Goal: Information Seeking & Learning: Learn about a topic

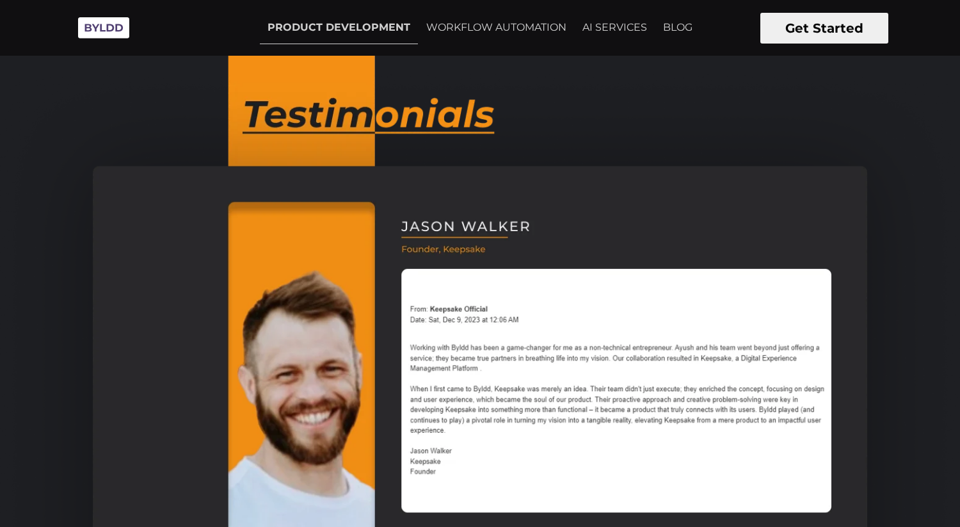
scroll to position [427, 0]
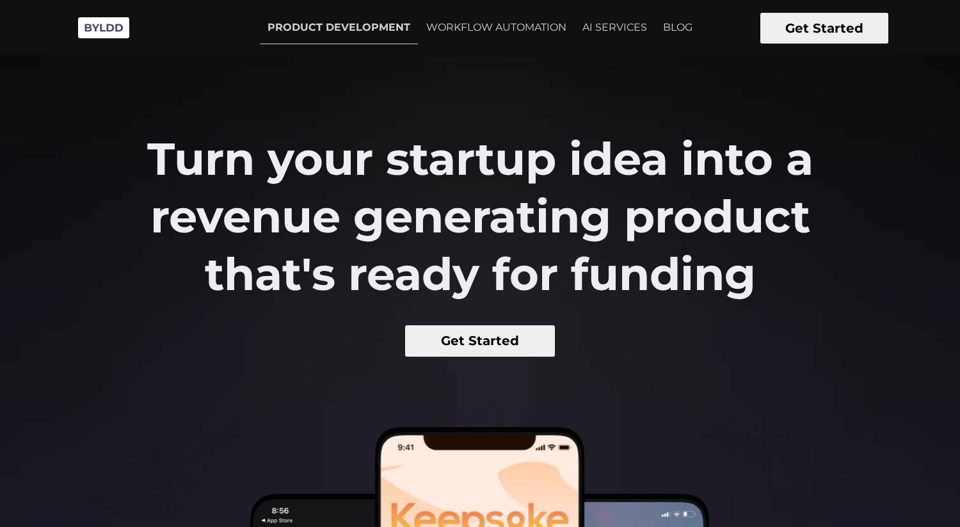
scroll to position [33, 0]
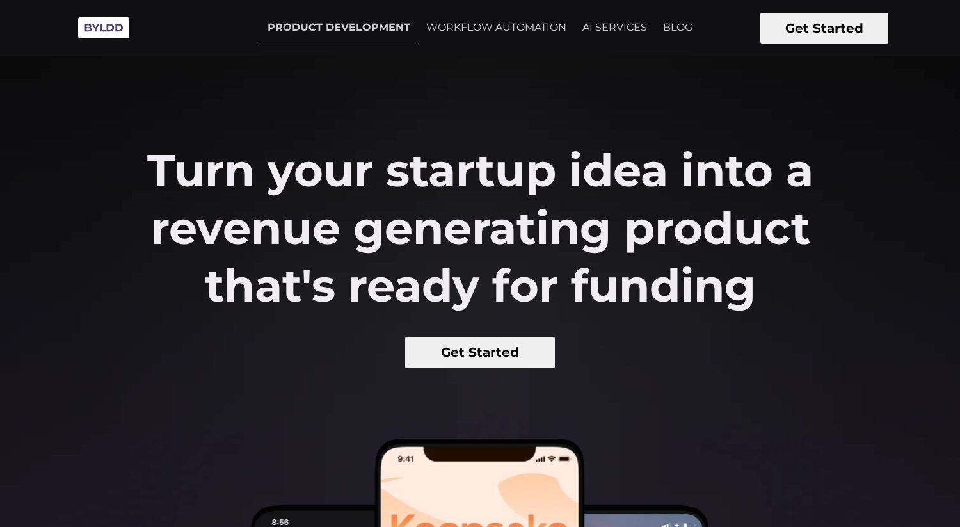
click at [609, 188] on h2 "Turn your startup idea into a revenue generating product that's ready for fundi…" at bounding box center [480, 227] width 720 height 173
click at [650, 228] on h2 "Turn your startup idea into a revenue generating product that's ready for fundi…" at bounding box center [480, 227] width 720 height 173
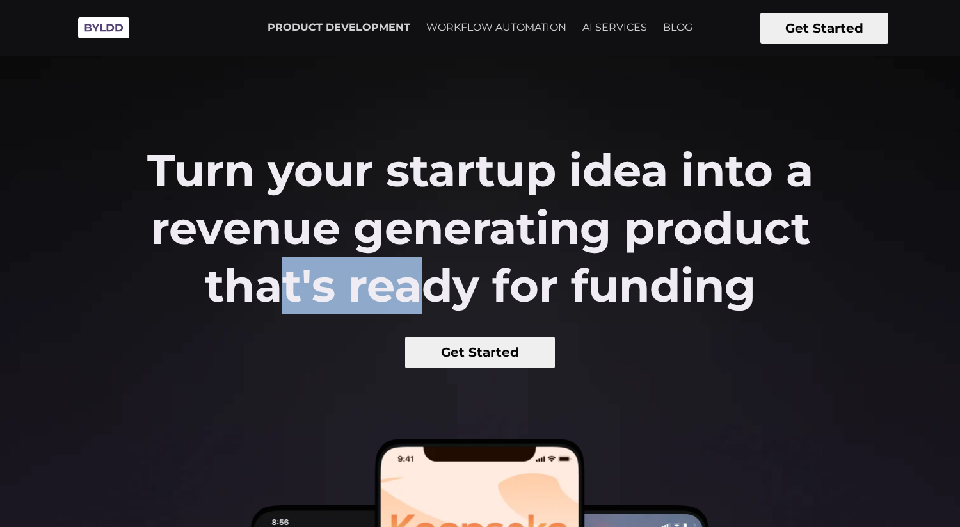
click at [650, 228] on h2 "Turn your startup idea into a revenue generating product that's ready for fundi…" at bounding box center [480, 227] width 720 height 173
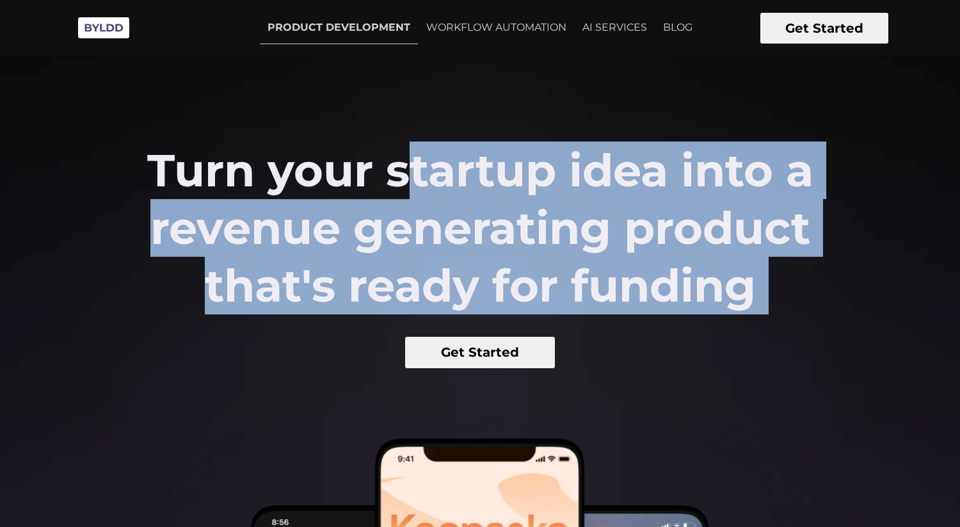
click at [719, 216] on h2 "Turn your startup idea into a revenue generating product that's ready for fundi…" at bounding box center [480, 227] width 720 height 173
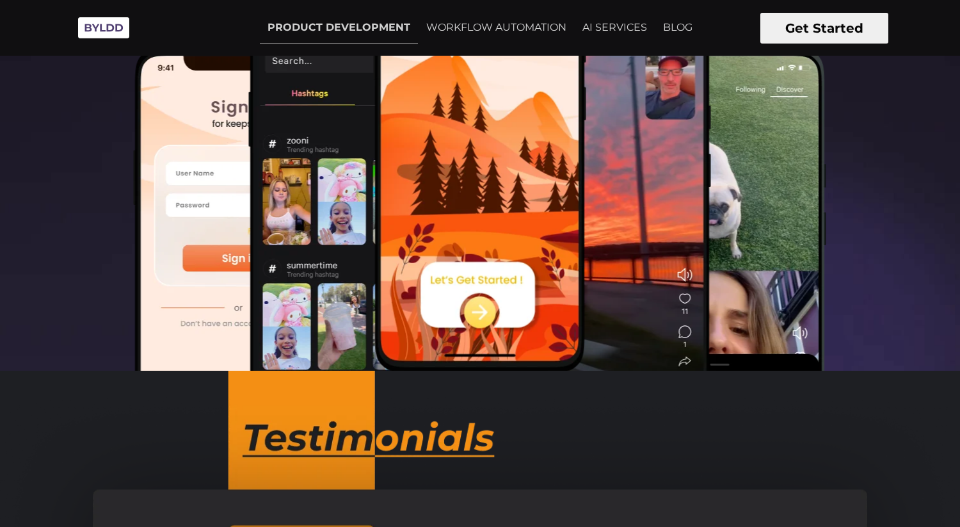
scroll to position [0, 0]
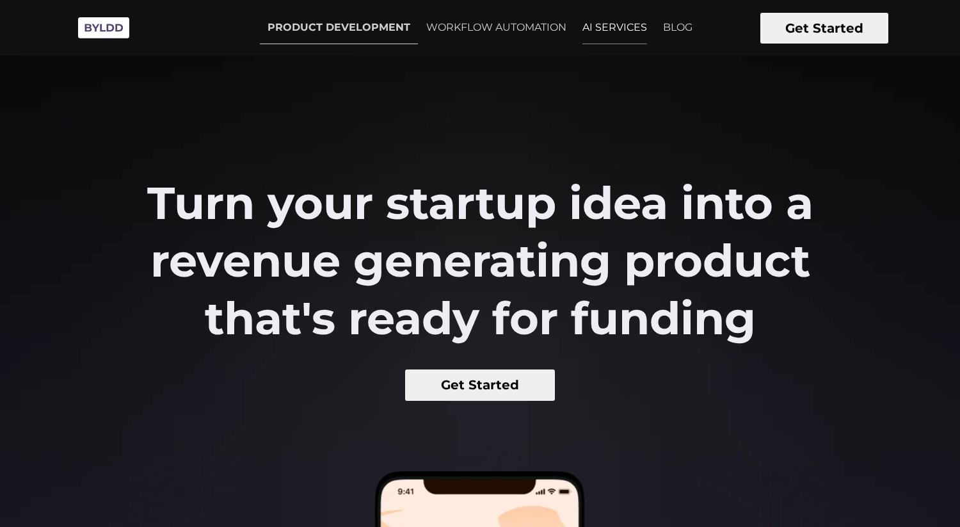
click at [598, 30] on link "AI SERVICES" at bounding box center [615, 28] width 80 height 32
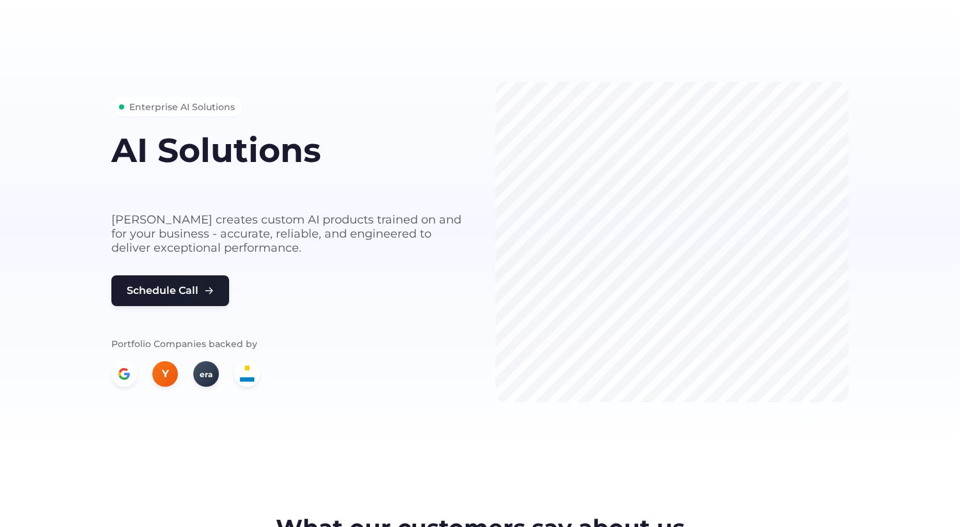
click at [395, 221] on p "Byldd creates custom AI products trained on and for your business - accurate, r…" at bounding box center [287, 233] width 353 height 42
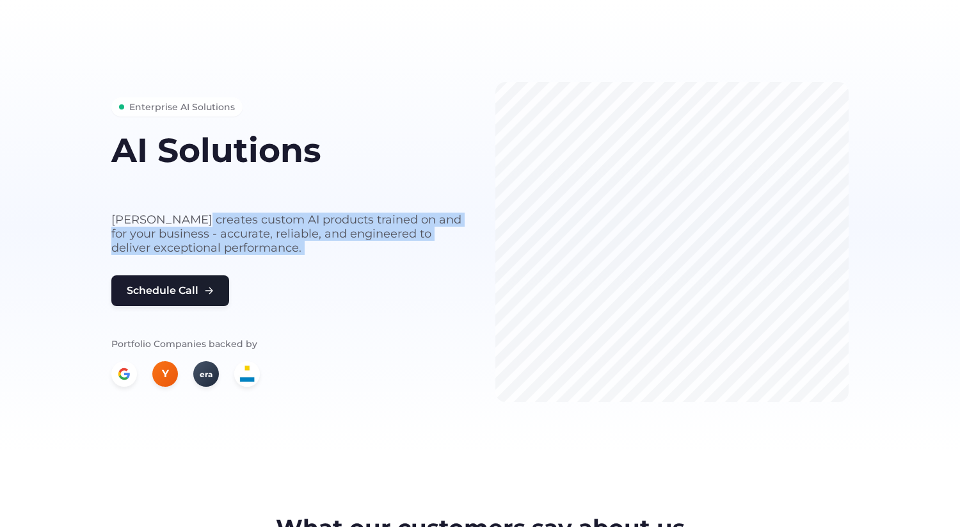
click at [436, 230] on p "Byldd creates custom AI products trained on and for your business - accurate, r…" at bounding box center [287, 233] width 353 height 42
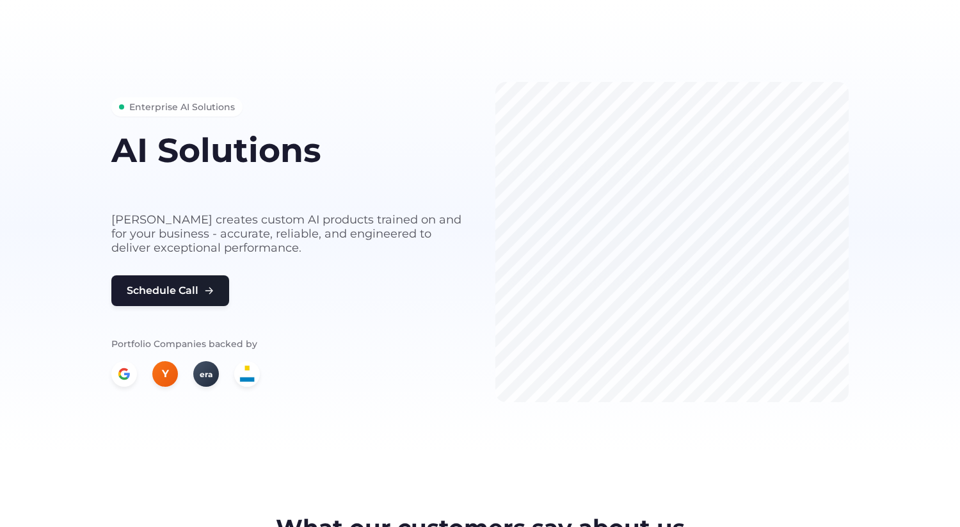
click at [208, 344] on p "Portfolio Companies backed by" at bounding box center [287, 344] width 353 height 14
click at [266, 340] on p "Portfolio Companies backed by" at bounding box center [287, 344] width 353 height 14
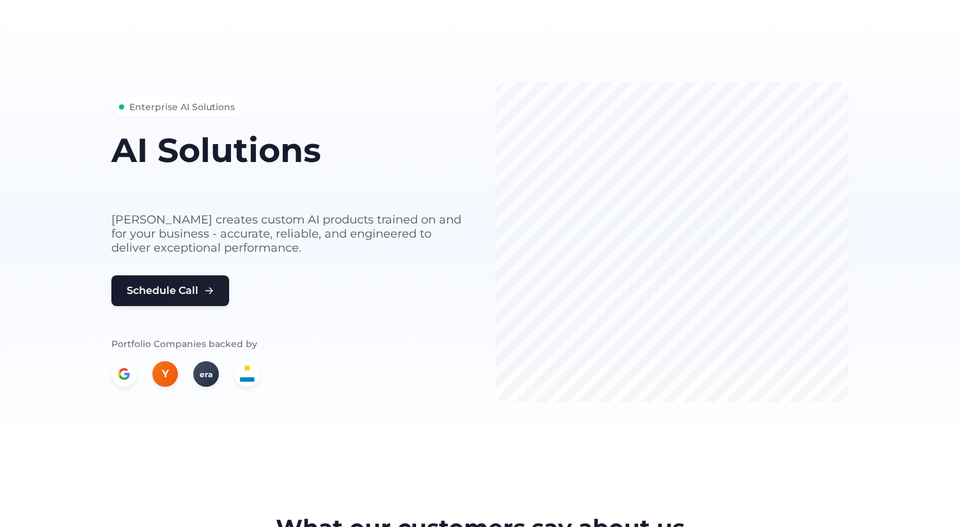
click at [266, 340] on p "Portfolio Companies backed by" at bounding box center [287, 344] width 353 height 14
click at [302, 213] on p "Byldd creates custom AI products trained on and for your business - accurate, r…" at bounding box center [287, 233] width 353 height 42
